Goal: Task Accomplishment & Management: Use online tool/utility

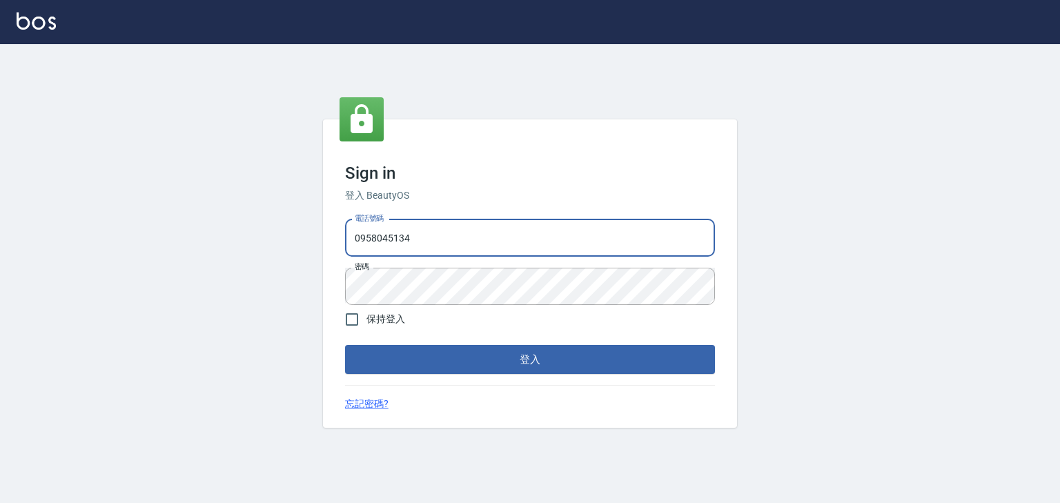
drag, startPoint x: 443, startPoint y: 232, endPoint x: 331, endPoint y: 248, distance: 112.9
click at [331, 248] on div "Sign in 登入 BeautyOS 電話號碼 [PHONE_NUMBER] 電話號碼 密碼 密碼 保持登入 登入 忘記密碼?" at bounding box center [530, 273] width 414 height 308
type input "0225513682"
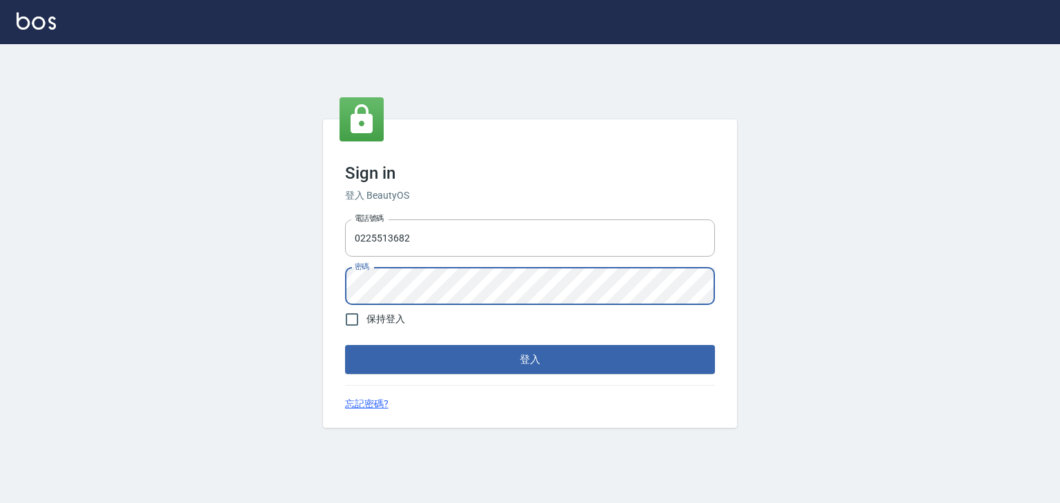
click at [316, 293] on div "Sign in 登入 BeautyOS 電話號碼 [PHONE_NUMBER] 電話號碼 密碼 密碼 保持登入 登入 忘記密碼?" at bounding box center [530, 273] width 1060 height 459
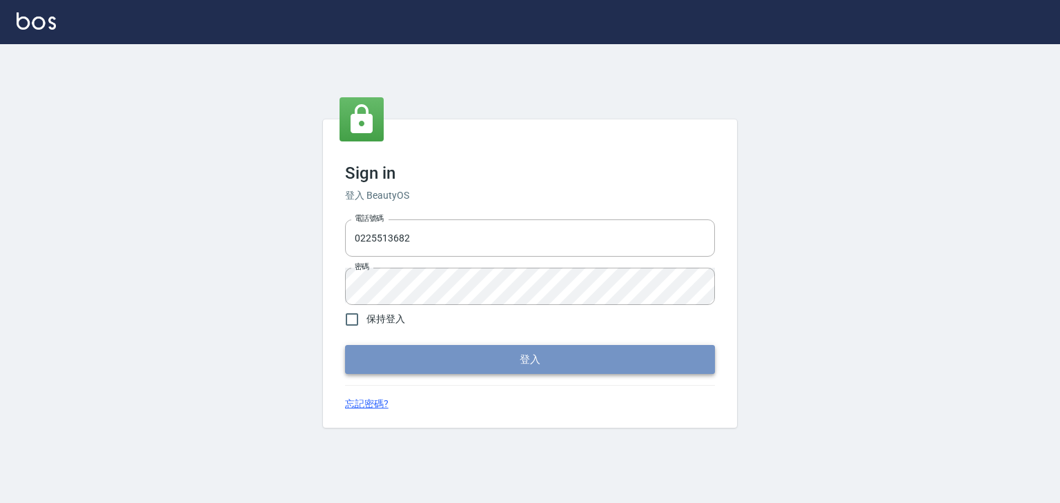
click at [656, 360] on button "登入" at bounding box center [530, 359] width 370 height 29
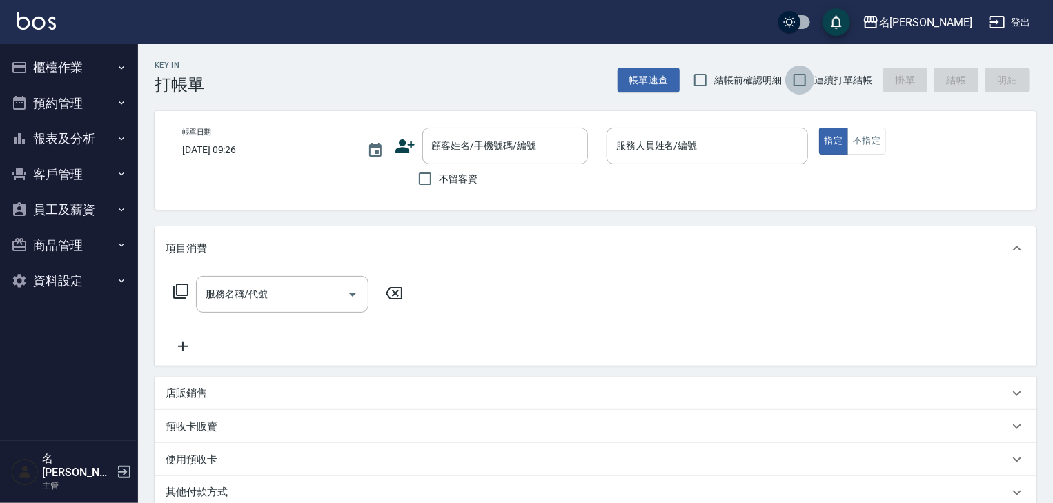
click at [794, 77] on input "連續打單結帳" at bounding box center [799, 80] width 29 height 29
checkbox input "true"
click at [694, 79] on input "結帳前確認明細" at bounding box center [700, 80] width 29 height 29
checkbox input "true"
click at [433, 179] on input "不留客資" at bounding box center [425, 178] width 29 height 29
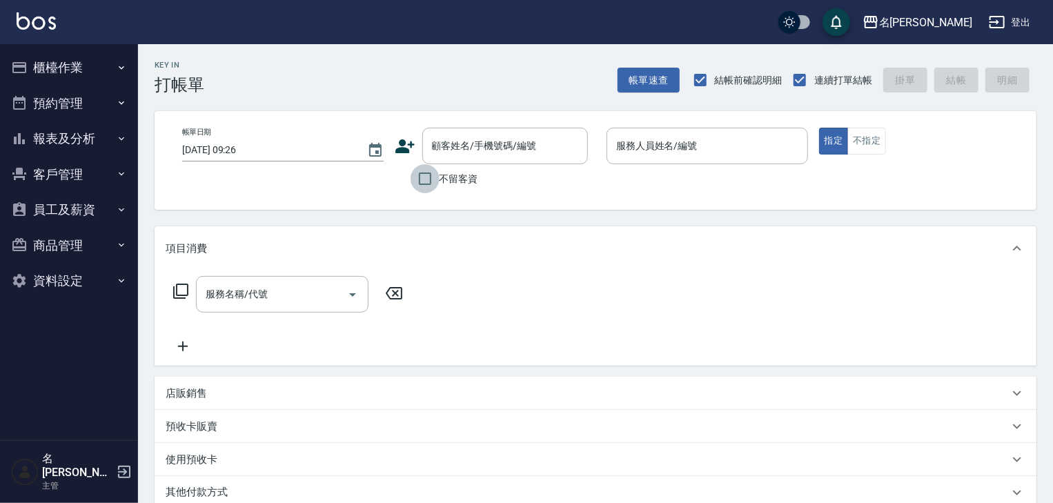
checkbox input "true"
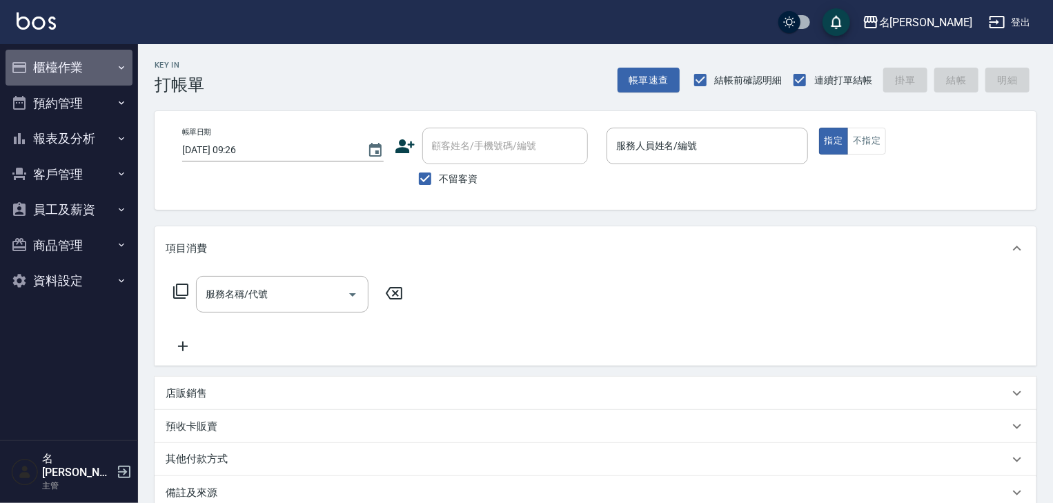
click at [57, 71] on button "櫃檯作業" at bounding box center [69, 68] width 127 height 36
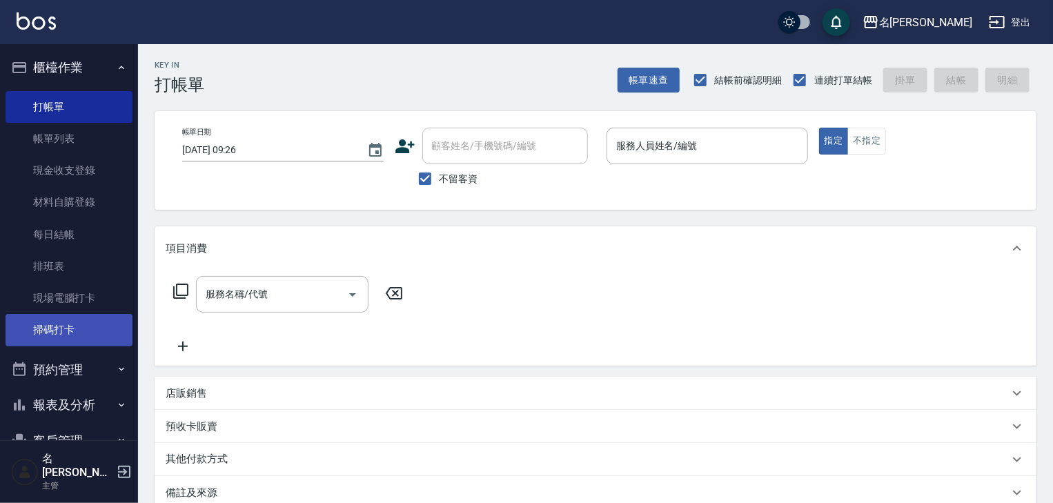
click at [76, 330] on link "掃碼打卡" at bounding box center [69, 330] width 127 height 32
